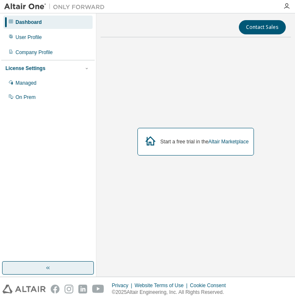
click at [25, 269] on button "button" at bounding box center [48, 267] width 92 height 13
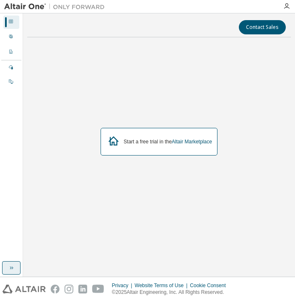
click at [12, 269] on icon "button" at bounding box center [11, 268] width 7 height 7
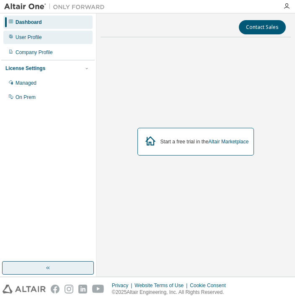
click at [34, 38] on div "User Profile" at bounding box center [29, 37] width 26 height 7
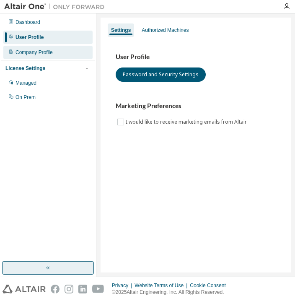
click at [70, 54] on div "Company Profile" at bounding box center [47, 52] width 89 height 13
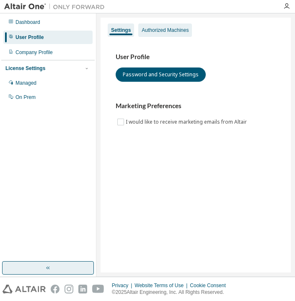
click at [167, 33] on div "Authorized Machines" at bounding box center [165, 30] width 47 height 7
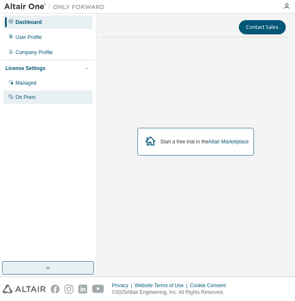
click at [19, 99] on div "On Prem" at bounding box center [26, 97] width 20 height 7
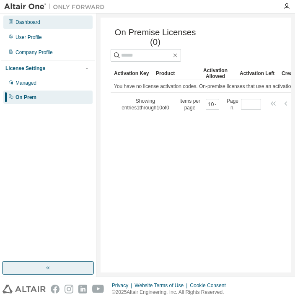
click at [11, 19] on div at bounding box center [10, 22] width 5 height 7
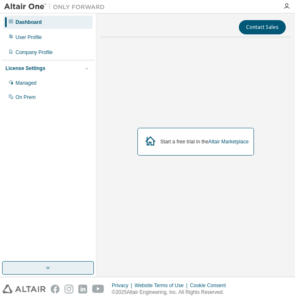
click at [186, 147] on div "Start a free trial in the Altair Marketplace" at bounding box center [196, 142] width 117 height 28
click at [22, 37] on div "User Profile" at bounding box center [29, 37] width 26 height 7
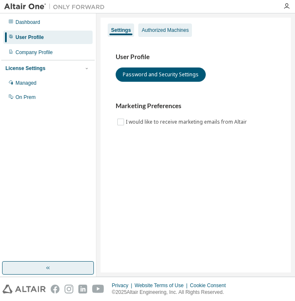
click at [156, 33] on div "Authorized Machines" at bounding box center [165, 30] width 47 height 7
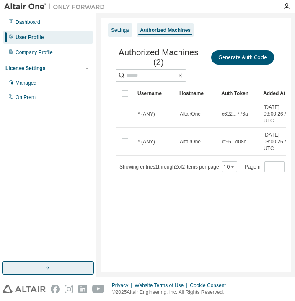
click at [119, 32] on div "Settings" at bounding box center [120, 30] width 18 height 7
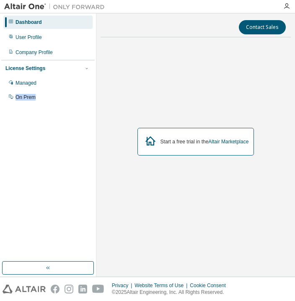
drag, startPoint x: 5, startPoint y: 130, endPoint x: 75, endPoint y: 135, distance: 70.7
click at [75, 135] on div "Dashboard User Profile Company Profile License Settings Managed On Prem" at bounding box center [48, 138] width 94 height 246
click at [18, 166] on div "Dashboard User Profile Company Profile License Settings Managed On Prem" at bounding box center [48, 138] width 94 height 246
drag, startPoint x: 18, startPoint y: 166, endPoint x: 141, endPoint y: 157, distance: 122.9
click at [141, 157] on div "Dashboard User Profile Company Profile License Settings Managed On Prem Contact…" at bounding box center [147, 145] width 295 height 264
